Goal: Task Accomplishment & Management: Manage account settings

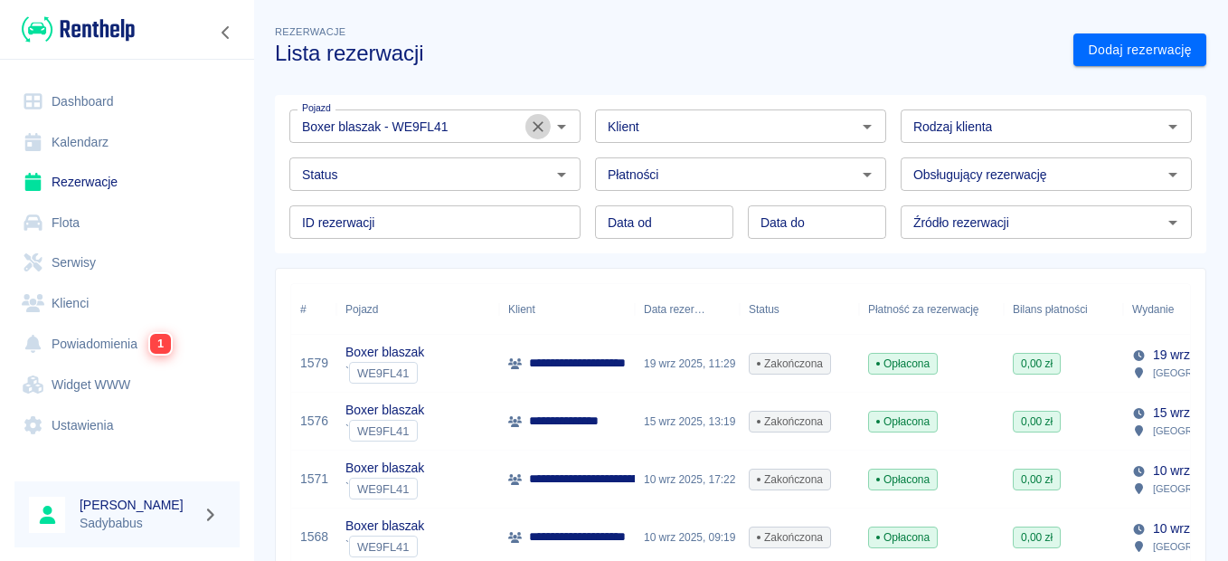
click at [538, 129] on icon "Wyczyść" at bounding box center [538, 127] width 18 height 18
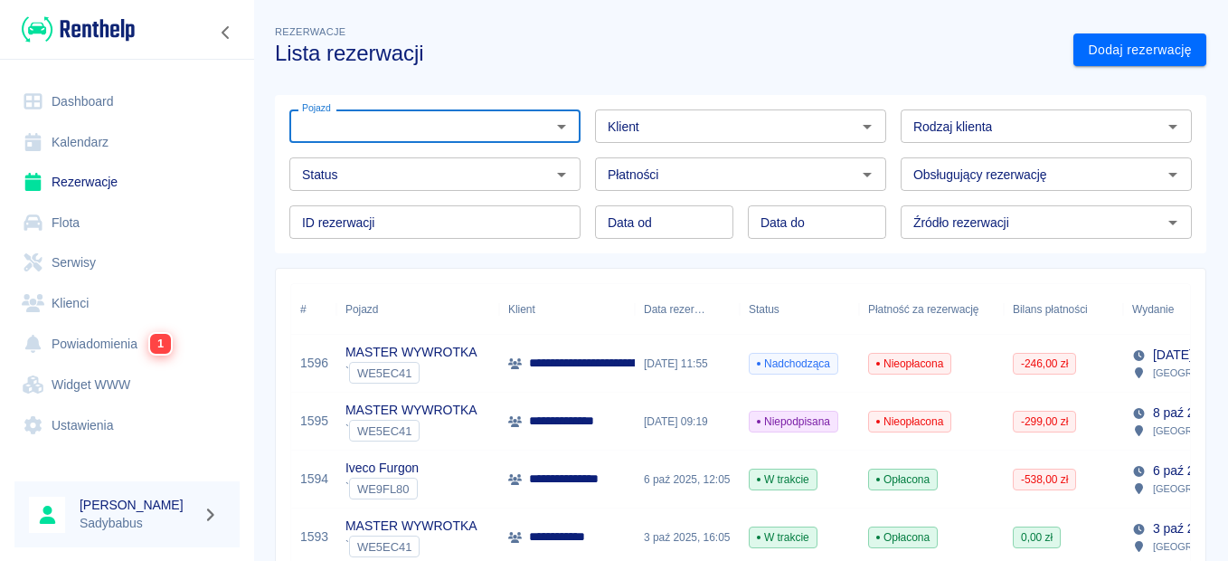
click at [464, 351] on p "MASTER WYWROTKA" at bounding box center [411, 352] width 131 height 19
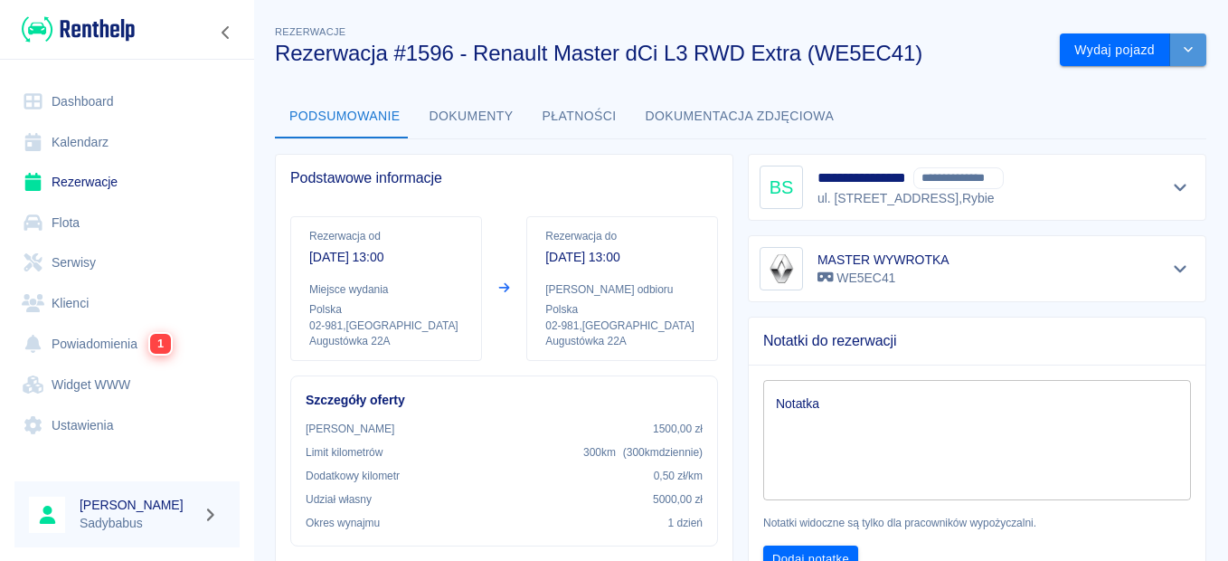
click at [1181, 55] on icon "drop-down" at bounding box center [1188, 49] width 14 height 12
click at [1135, 112] on li "Anuluj rezerwację" at bounding box center [1121, 118] width 153 height 30
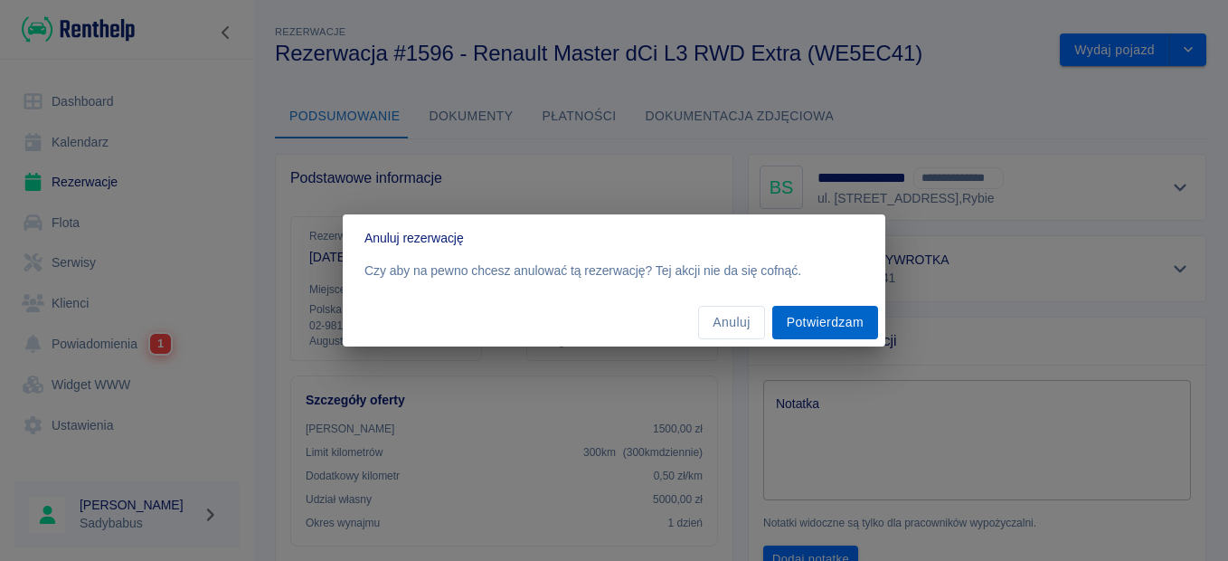
click at [828, 323] on button "Potwierdzam" at bounding box center [825, 322] width 106 height 33
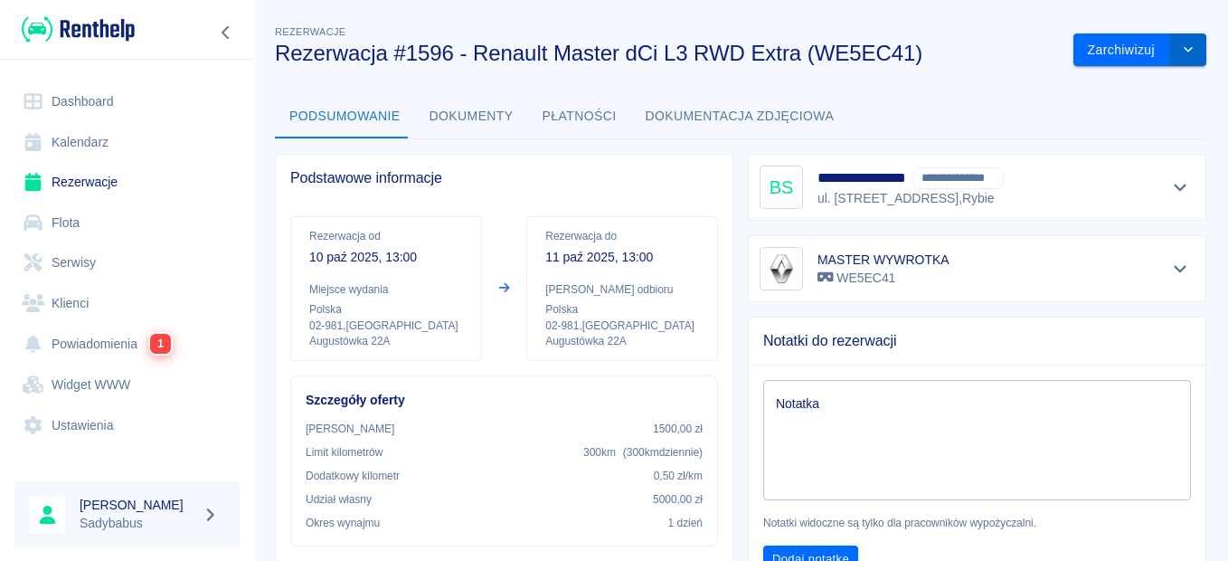
click at [1181, 45] on icon "drop-down" at bounding box center [1188, 49] width 14 height 12
click at [1141, 56] on button "Zarchiwizuj" at bounding box center [1122, 49] width 97 height 33
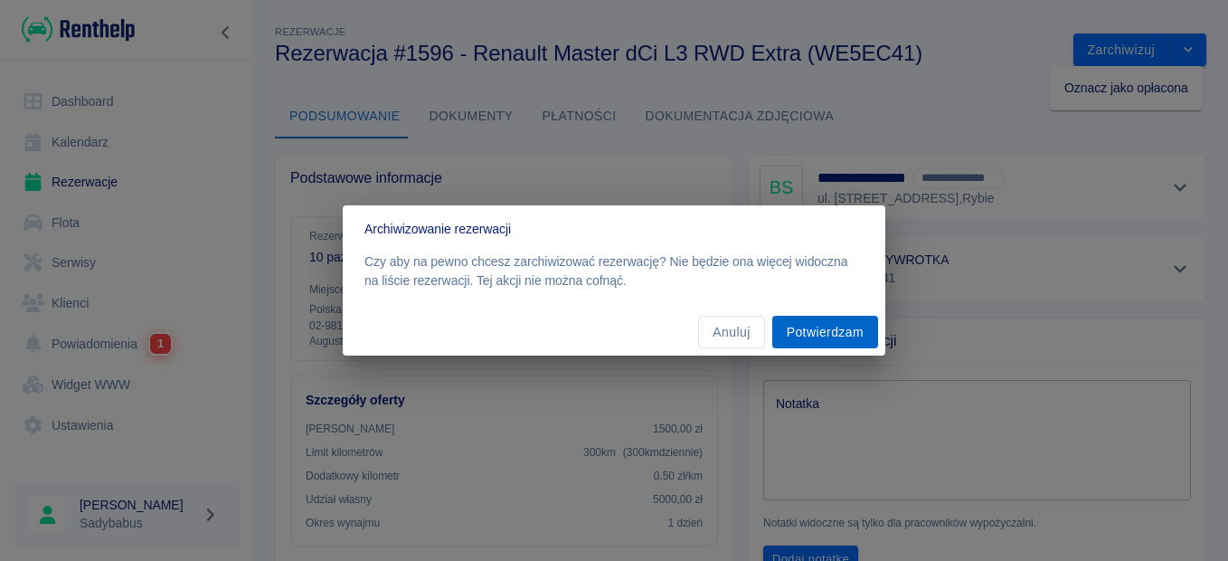
click at [828, 327] on button "Potwierdzam" at bounding box center [825, 332] width 106 height 33
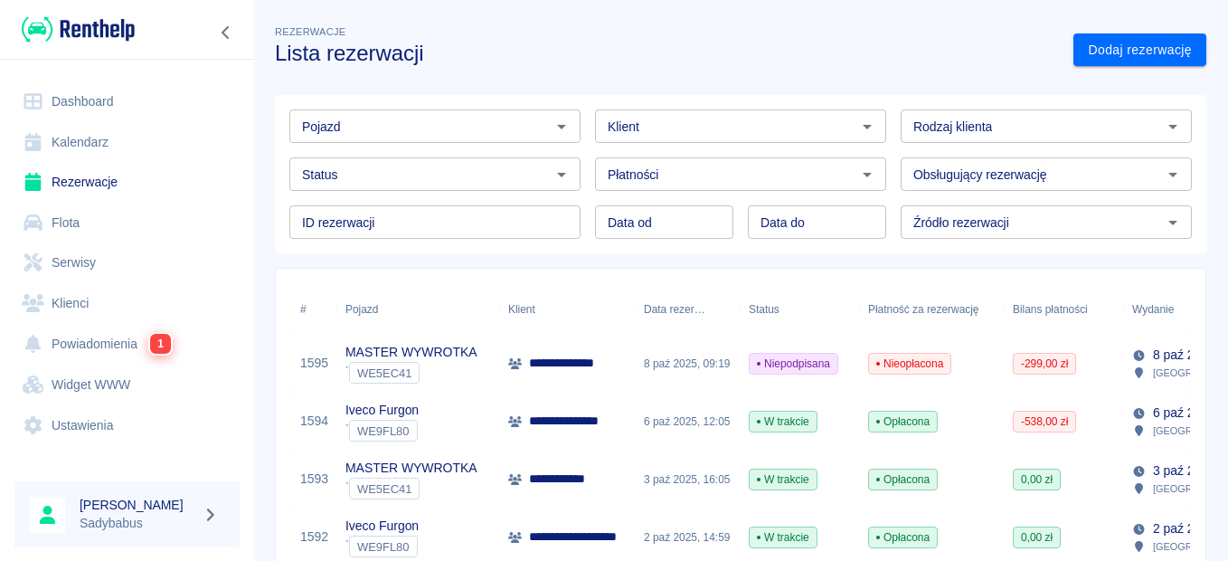
drag, startPoint x: 463, startPoint y: 330, endPoint x: 279, endPoint y: 352, distance: 185.8
